Goal: Transaction & Acquisition: Purchase product/service

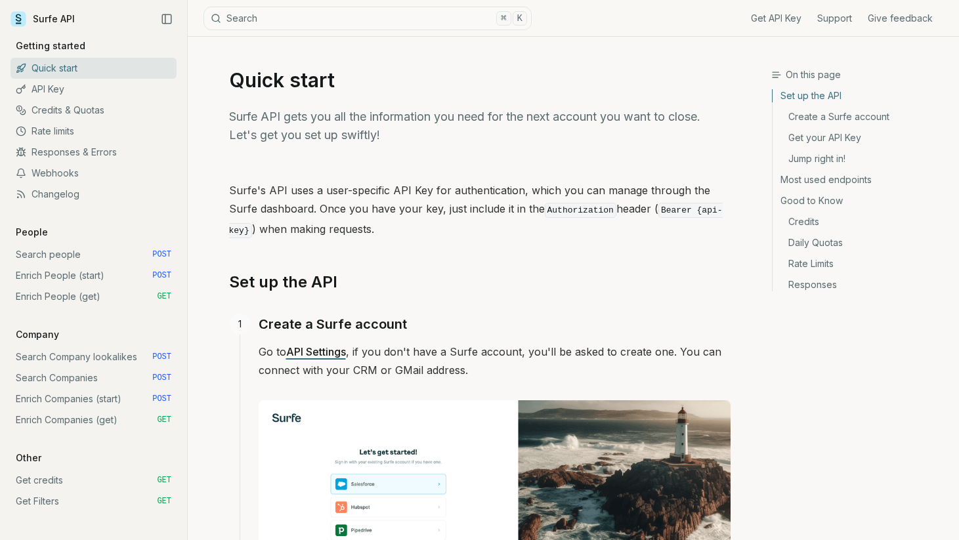
click at [39, 478] on link "Get credits GET" at bounding box center [94, 480] width 166 height 21
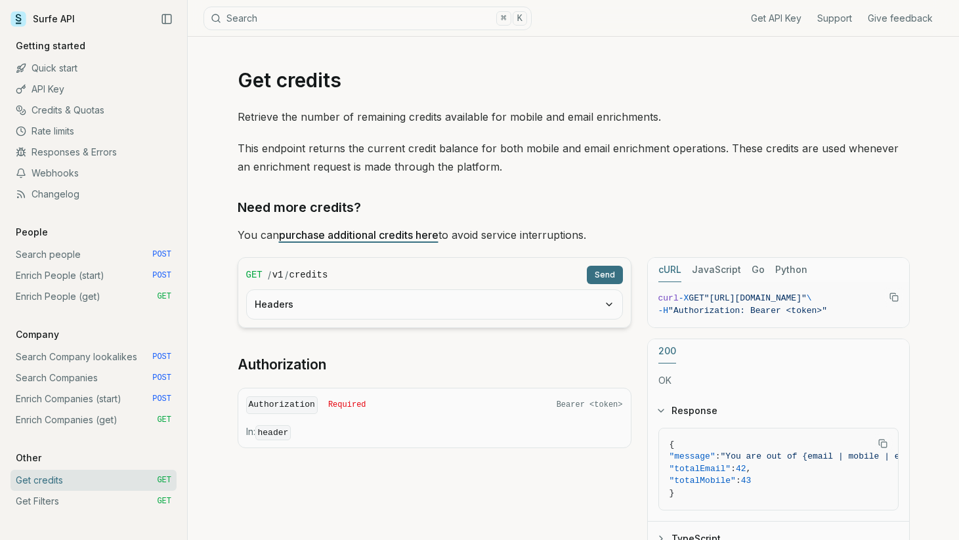
click at [56, 113] on link "Credits & Quotas" at bounding box center [94, 110] width 166 height 21
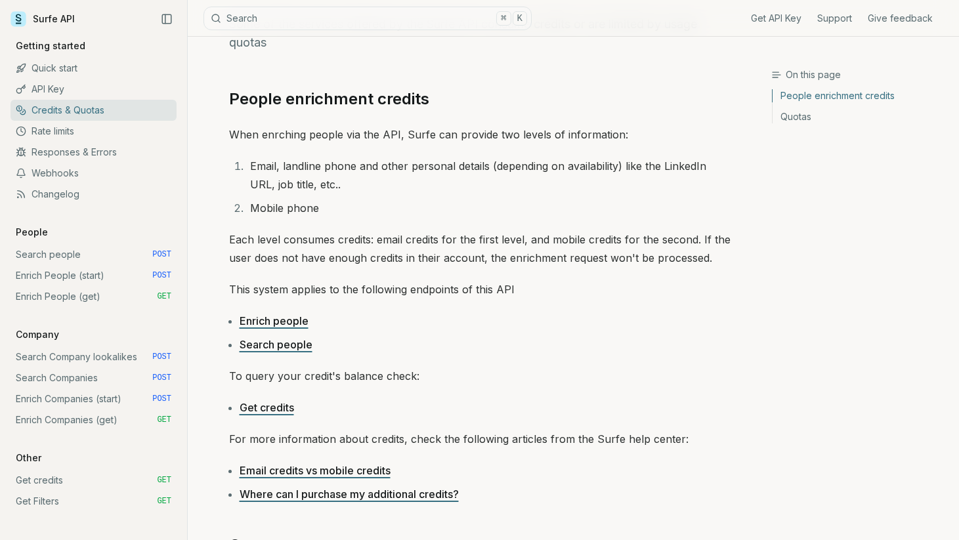
scroll to position [91, 0]
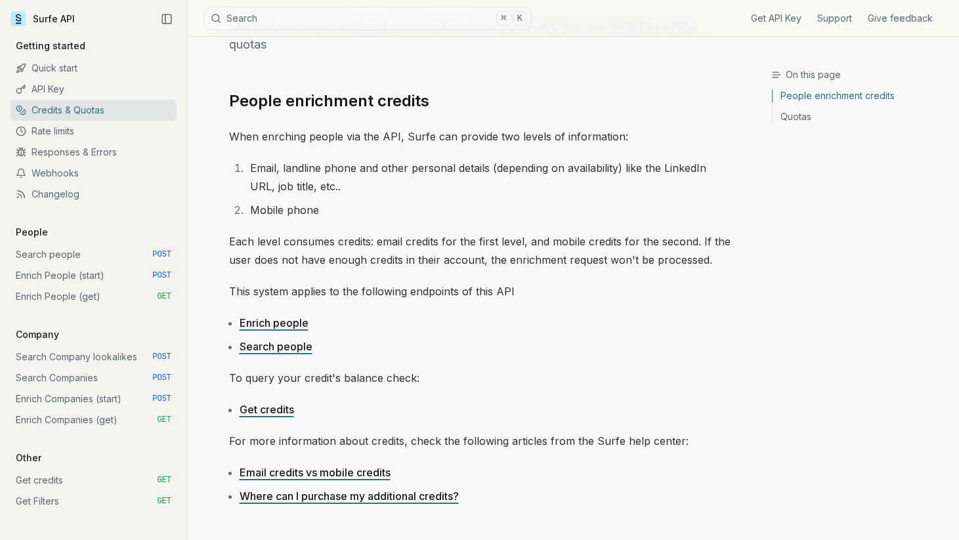
click at [281, 414] on link "Get credits" at bounding box center [267, 409] width 55 height 13
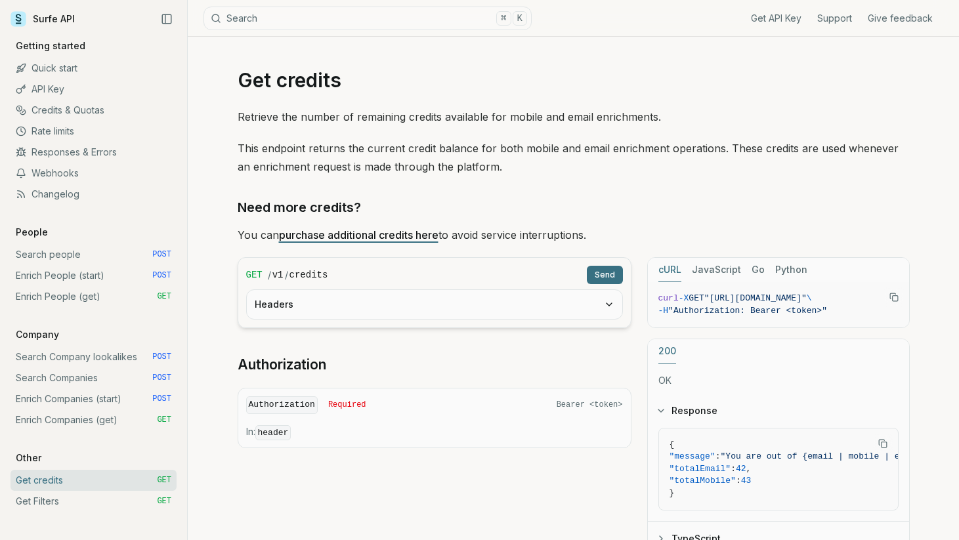
click at [397, 236] on link "purchase additional credits here" at bounding box center [359, 235] width 160 height 13
